Goal: Share content

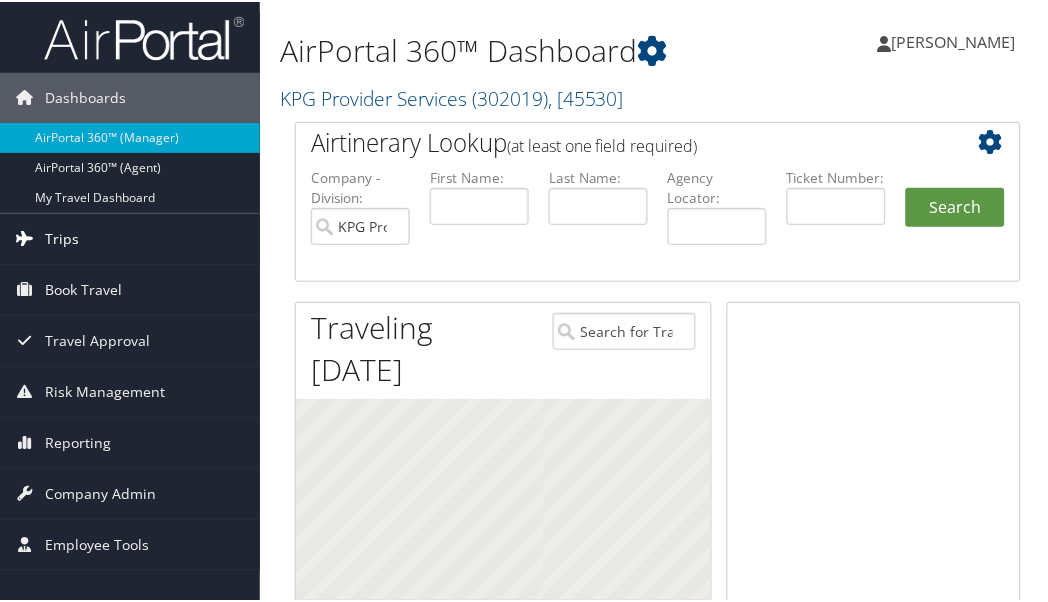
click at [94, 231] on link "Trips" at bounding box center [130, 237] width 260 height 50
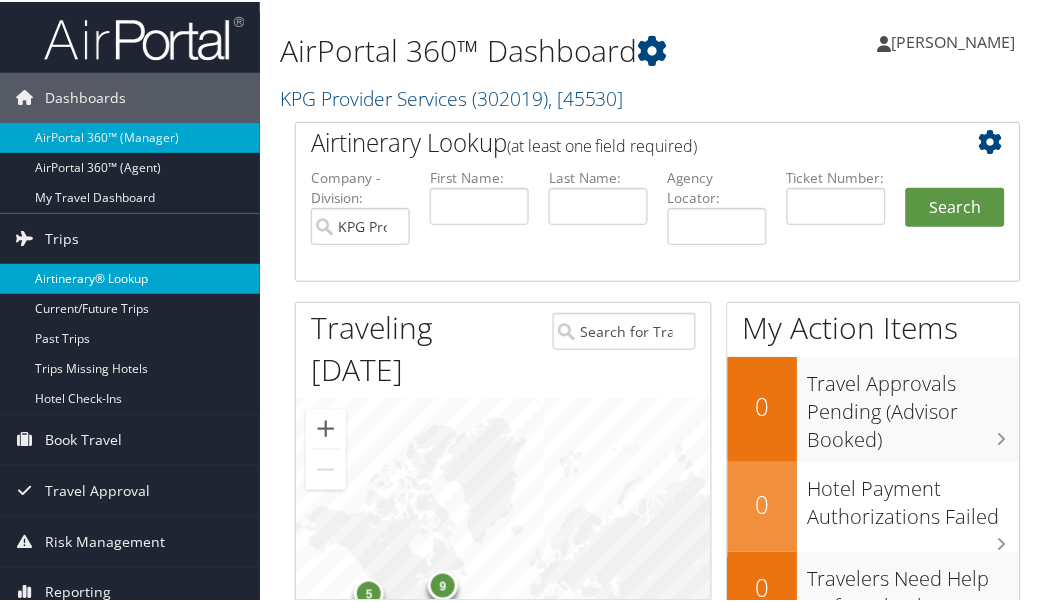
click at [101, 278] on link "Airtinerary® Lookup" at bounding box center [130, 277] width 260 height 30
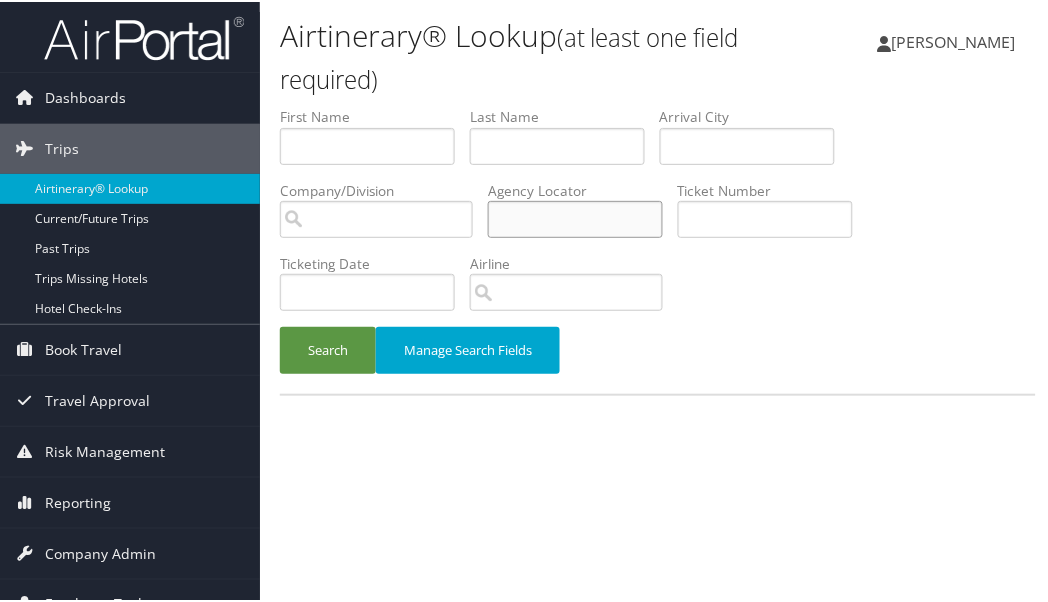
click at [556, 220] on input "text" at bounding box center [575, 217] width 175 height 37
type input "cvd2xl"
click at [342, 353] on button "Search" at bounding box center [328, 348] width 96 height 47
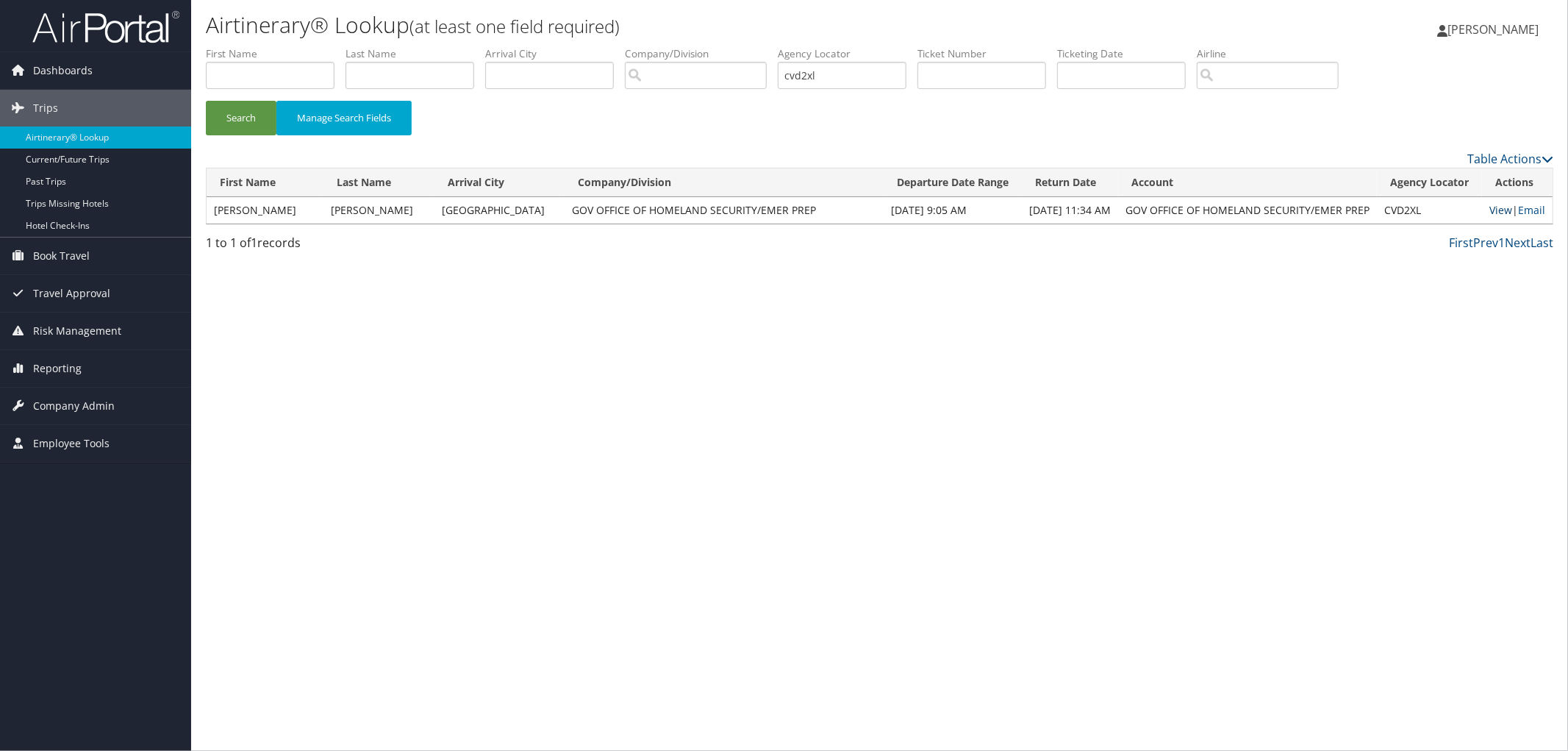
click at [776, 206] on link "View" at bounding box center [1500, 210] width 23 height 14
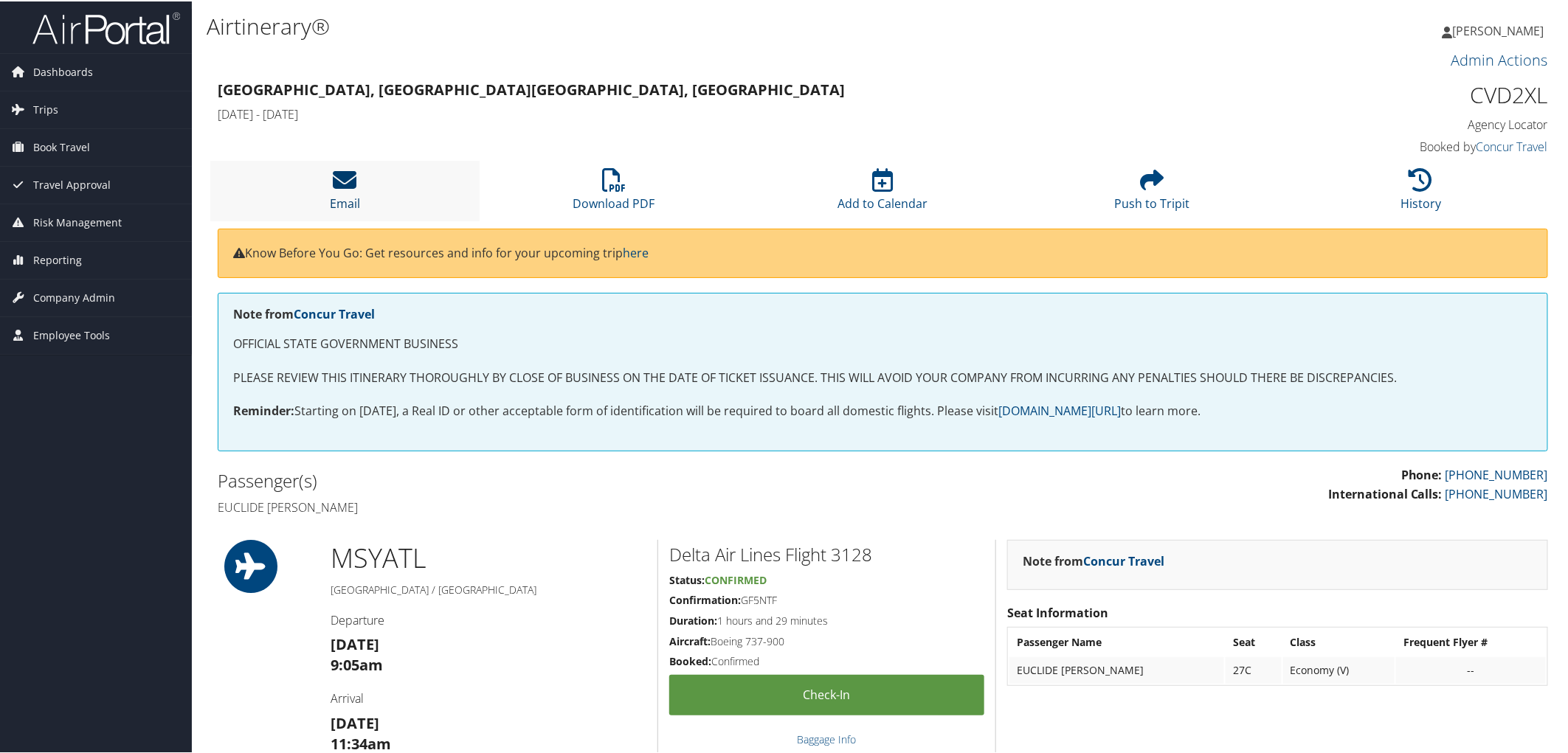
click at [353, 190] on icon at bounding box center [345, 178] width 24 height 24
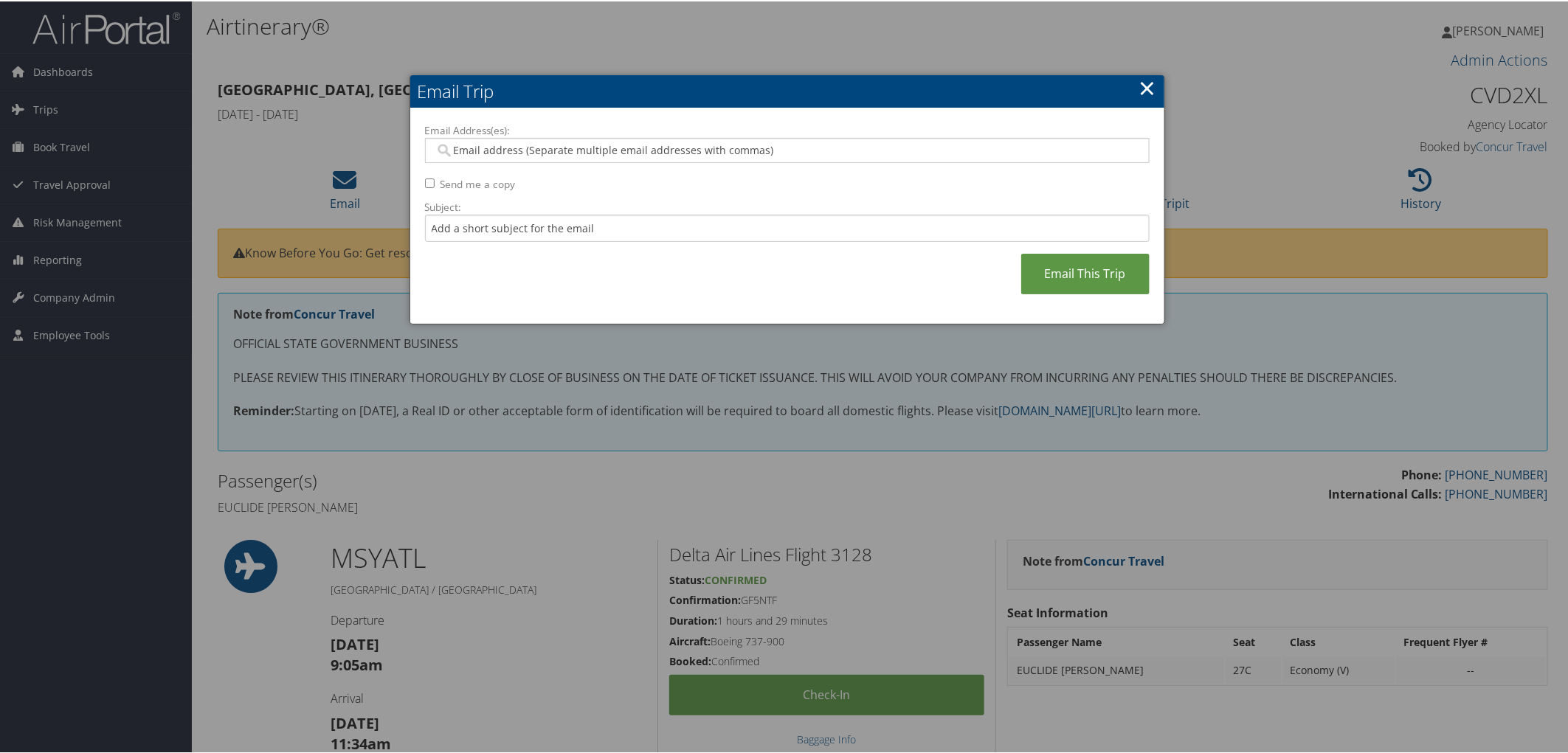
click at [481, 143] on input "Email Address(es):" at bounding box center [787, 149] width 705 height 15
drag, startPoint x: 610, startPoint y: 153, endPoint x: 620, endPoint y: 153, distance: 10.0
click at [610, 153] on input "Email Address(es):" at bounding box center [787, 149] width 705 height 15
paste input "EUCLID.TALLEY@LA.GOV"
type input "EUCLID.TALLEY@LA.GOV"
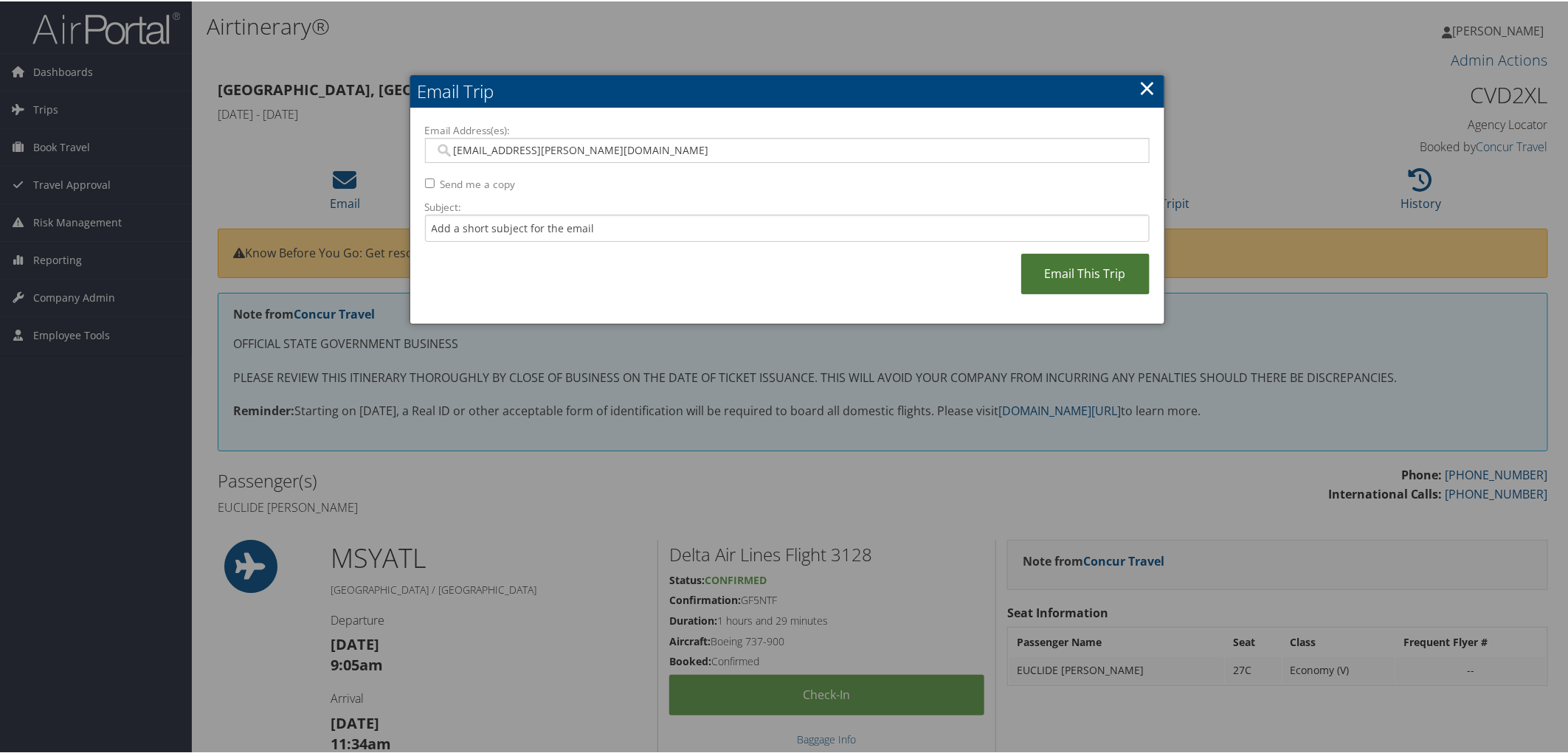
type input "EUCLID.TALLEY@LA.GOV"
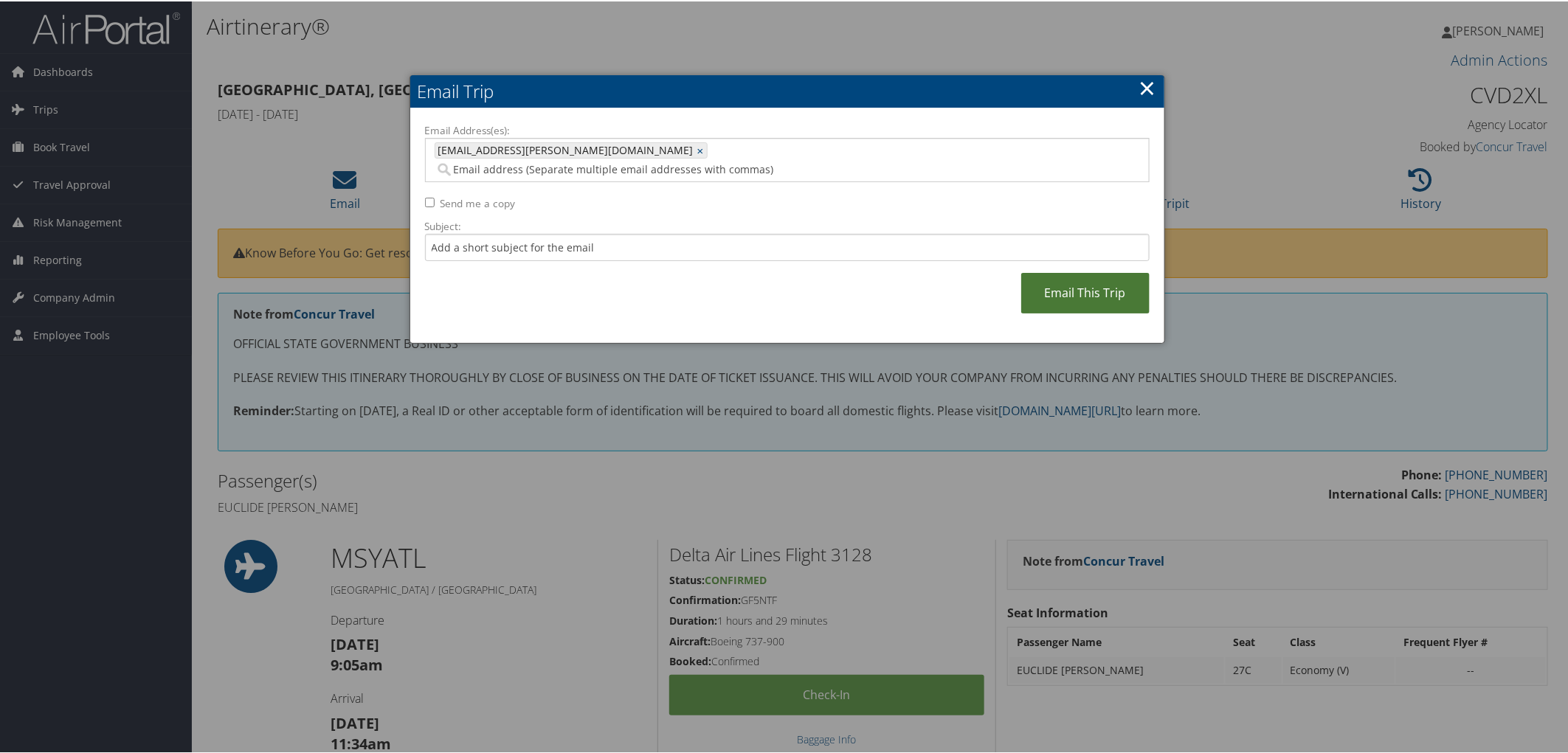
click at [1060, 271] on link "Email This Trip" at bounding box center [1085, 291] width 128 height 41
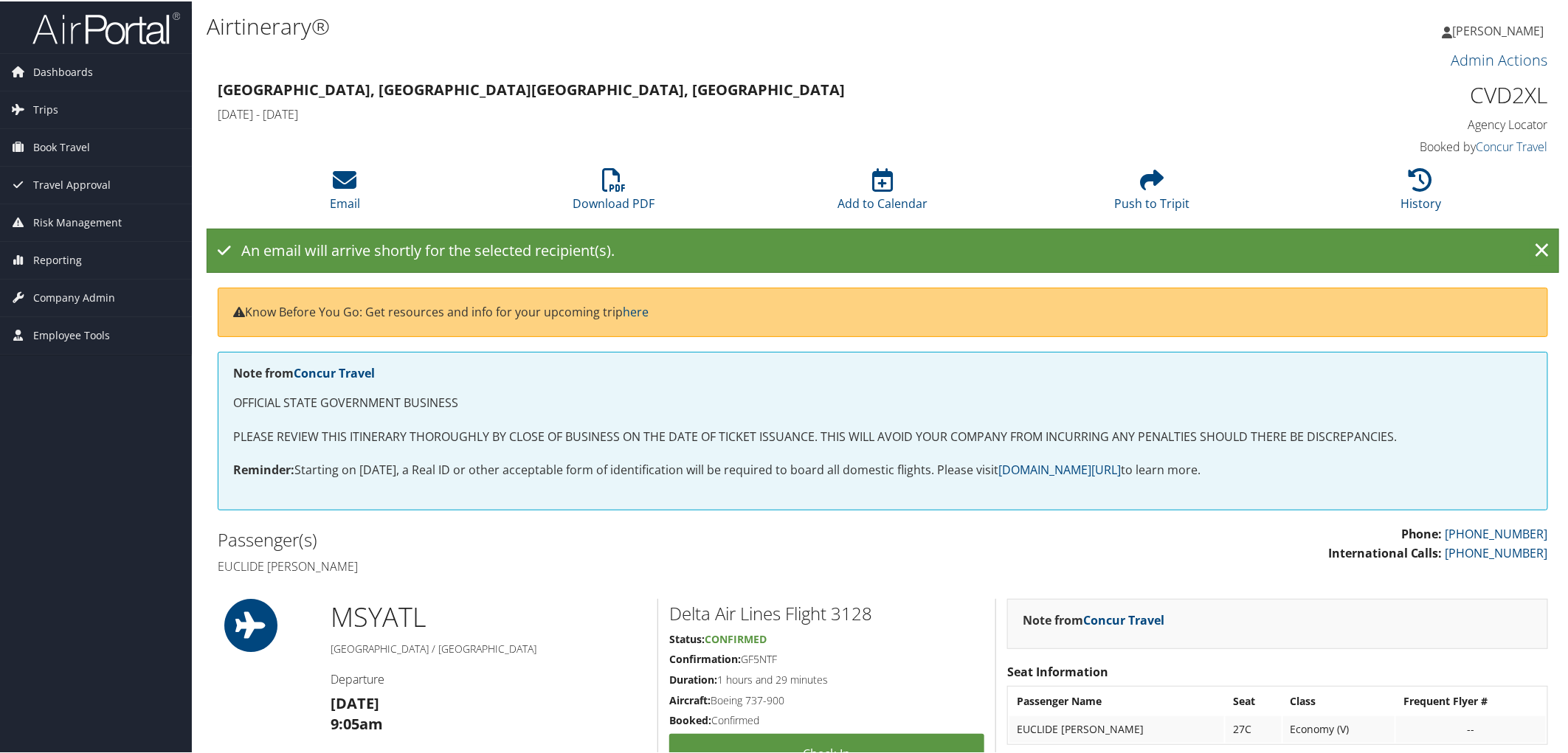
click at [1189, 107] on h4 "Tue 12 Aug 2025 - Fri 15 Aug 2025" at bounding box center [714, 113] width 992 height 16
